Goal: Transaction & Acquisition: Purchase product/service

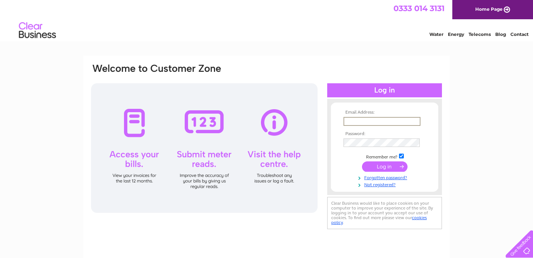
click at [390, 120] on input "text" at bounding box center [381, 121] width 77 height 9
type input "bargainsmellyltd@yahoo.com"
click at [391, 176] on link "Forgotten password?" at bounding box center [385, 176] width 84 height 7
click at [376, 171] on input "submit" at bounding box center [384, 166] width 45 height 10
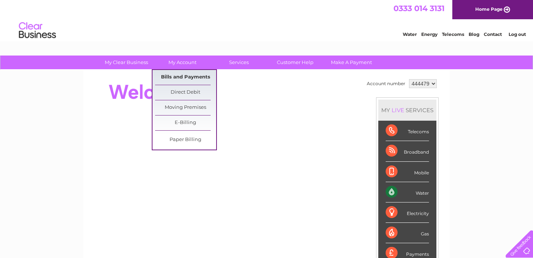
click at [183, 78] on link "Bills and Payments" at bounding box center [185, 77] width 61 height 15
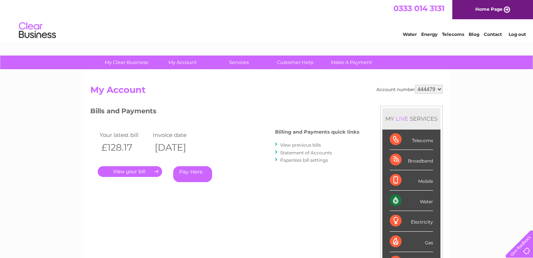
click at [140, 169] on link "." at bounding box center [130, 171] width 64 height 11
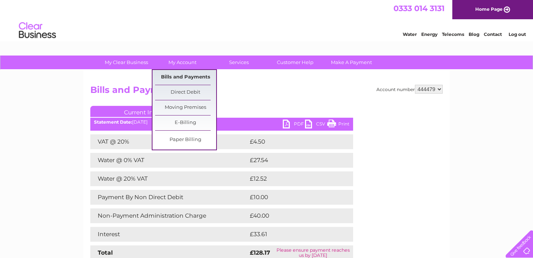
click at [188, 77] on link "Bills and Payments" at bounding box center [185, 77] width 61 height 15
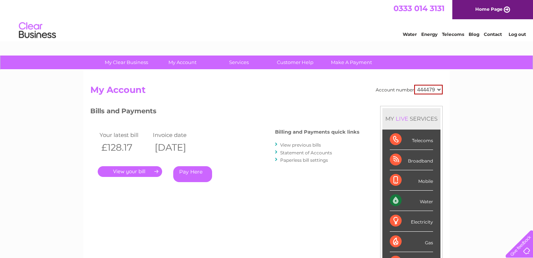
click at [193, 177] on link "Pay Here" at bounding box center [192, 174] width 39 height 16
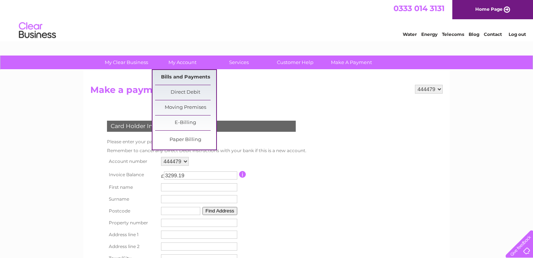
click at [176, 76] on link "Bills and Payments" at bounding box center [185, 77] width 61 height 15
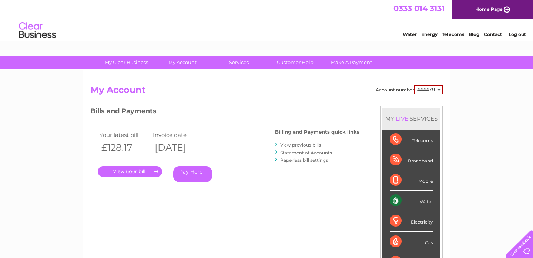
click at [130, 170] on link "." at bounding box center [130, 171] width 64 height 11
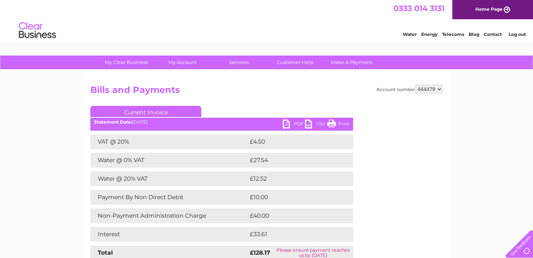
click at [295, 125] on link "PDF" at bounding box center [294, 124] width 22 height 11
